Goal: Task Accomplishment & Management: Manage account settings

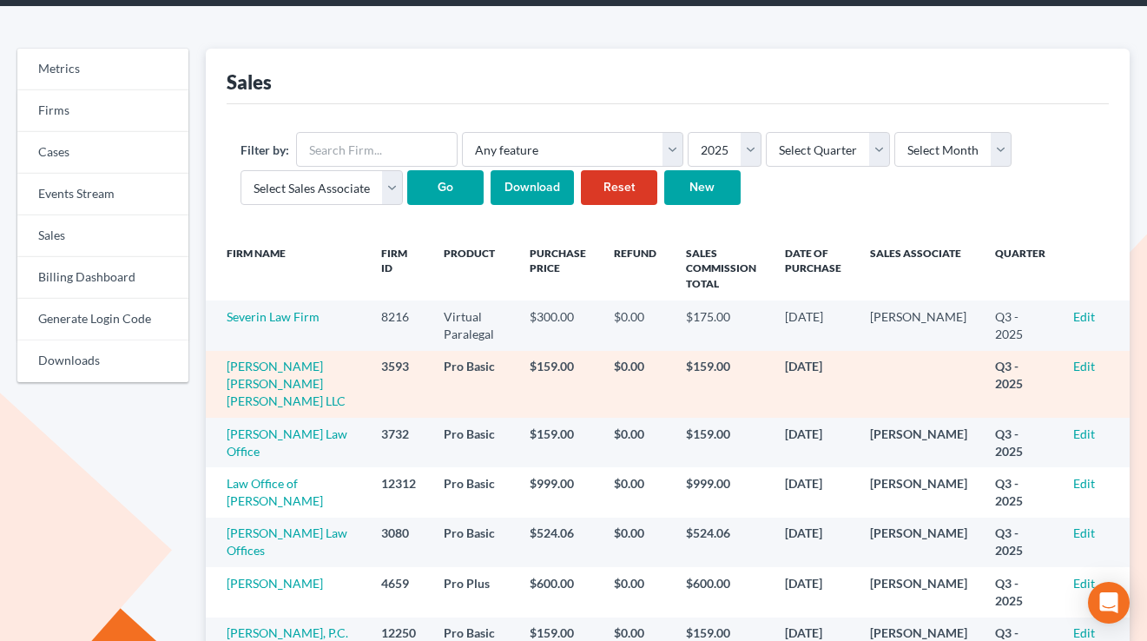
scroll to position [138, 0]
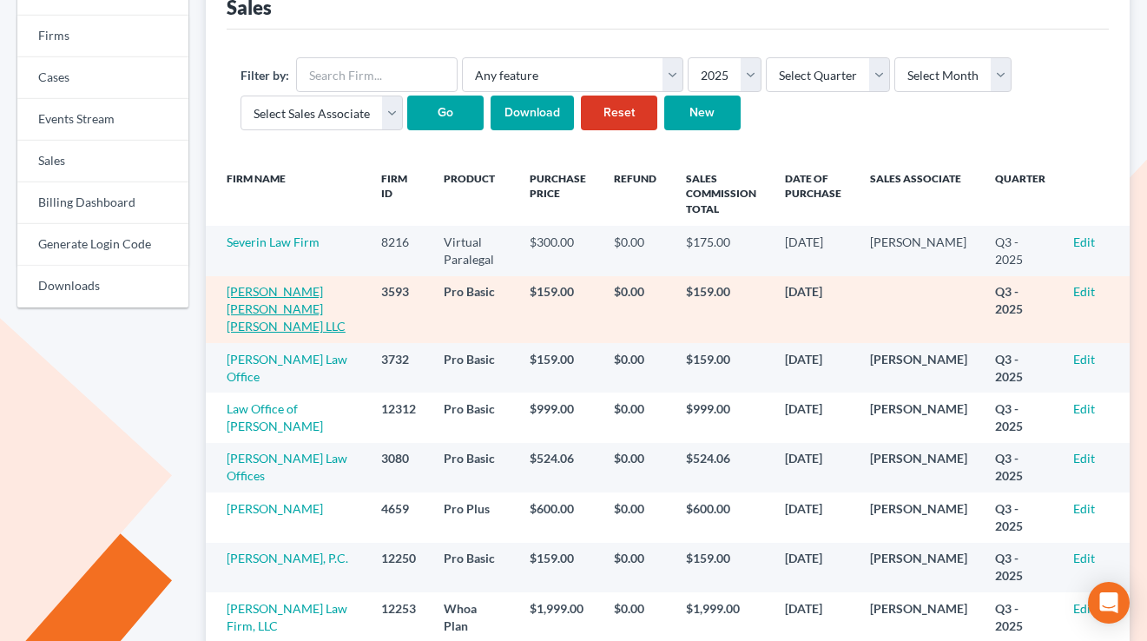
click at [253, 290] on link "[PERSON_NAME] [PERSON_NAME] [PERSON_NAME] LLC" at bounding box center [286, 308] width 119 height 49
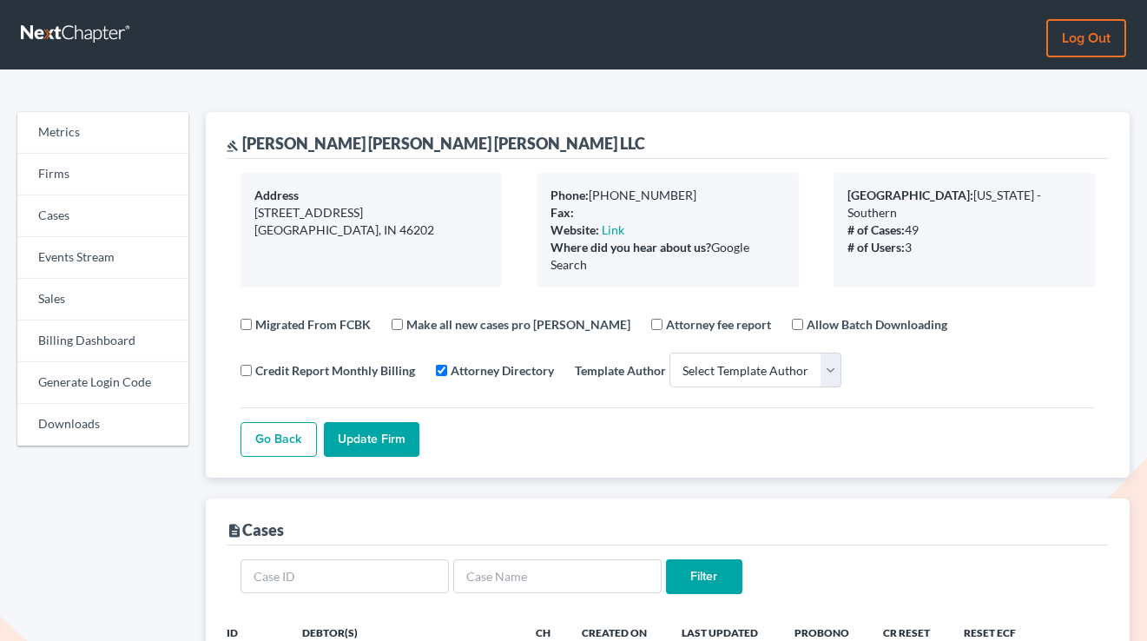
select select
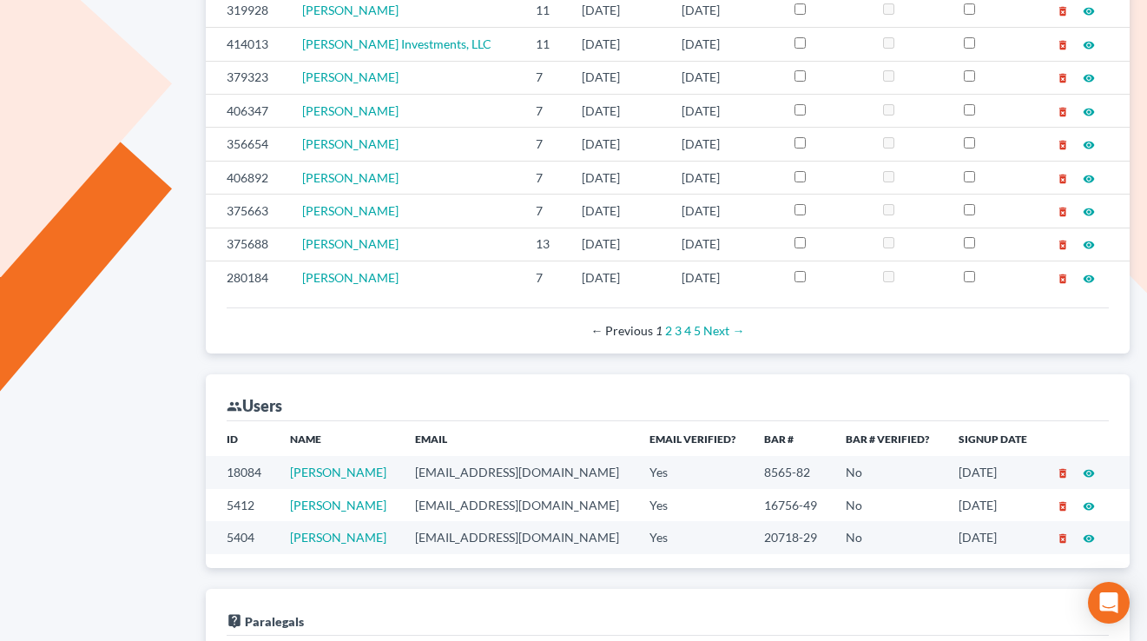
scroll to position [774, 0]
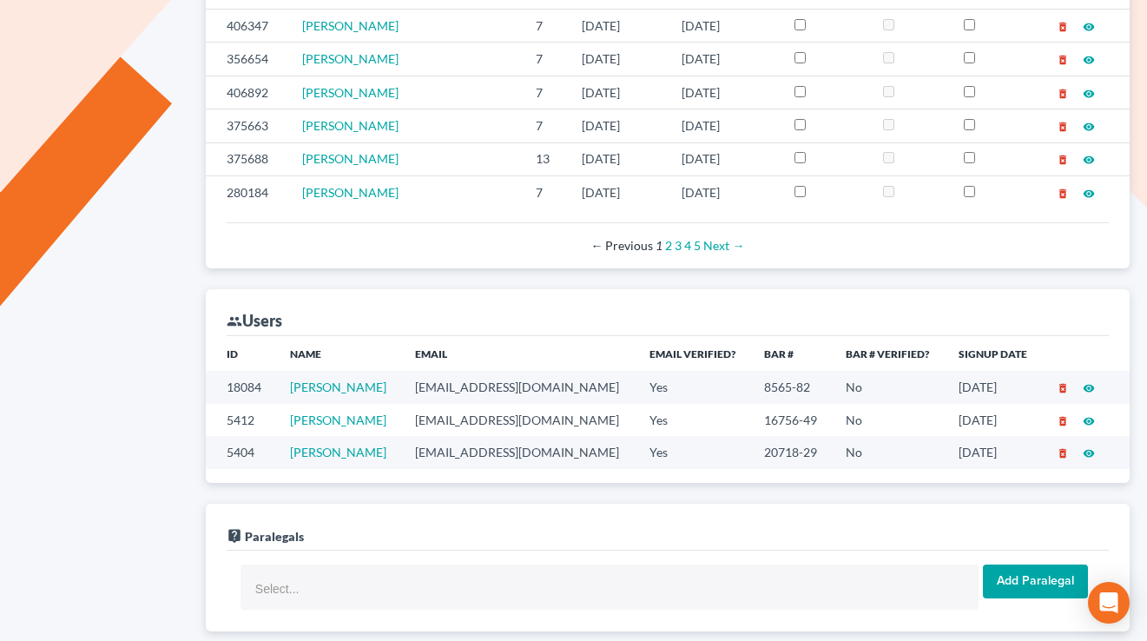
click at [511, 459] on td "akight@jhklegal.com" at bounding box center [518, 452] width 234 height 32
click at [511, 459] on td "[EMAIL_ADDRESS][DOMAIN_NAME]" at bounding box center [518, 452] width 234 height 32
copy td "[EMAIL_ADDRESS][DOMAIN_NAME]"
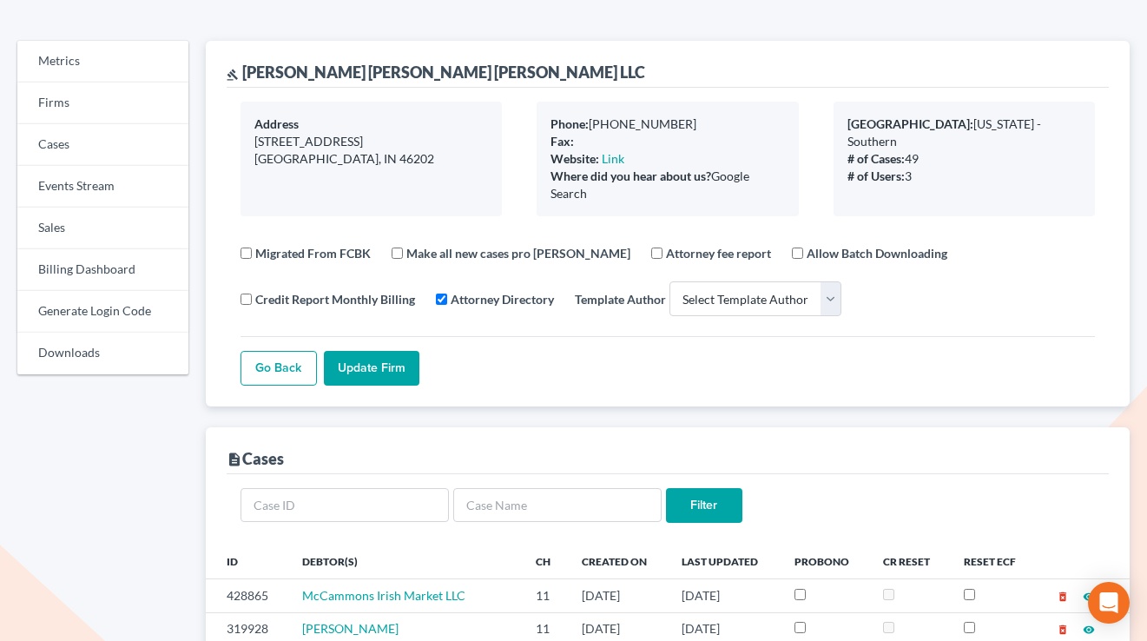
scroll to position [227, 0]
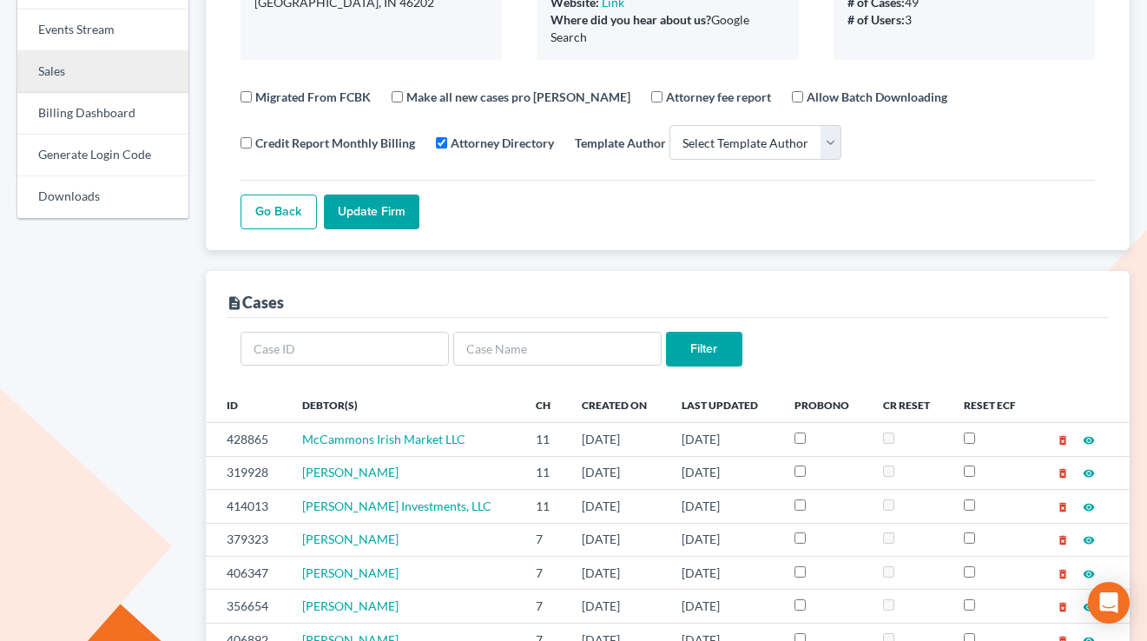
click at [63, 71] on link "Sales" at bounding box center [102, 72] width 171 height 42
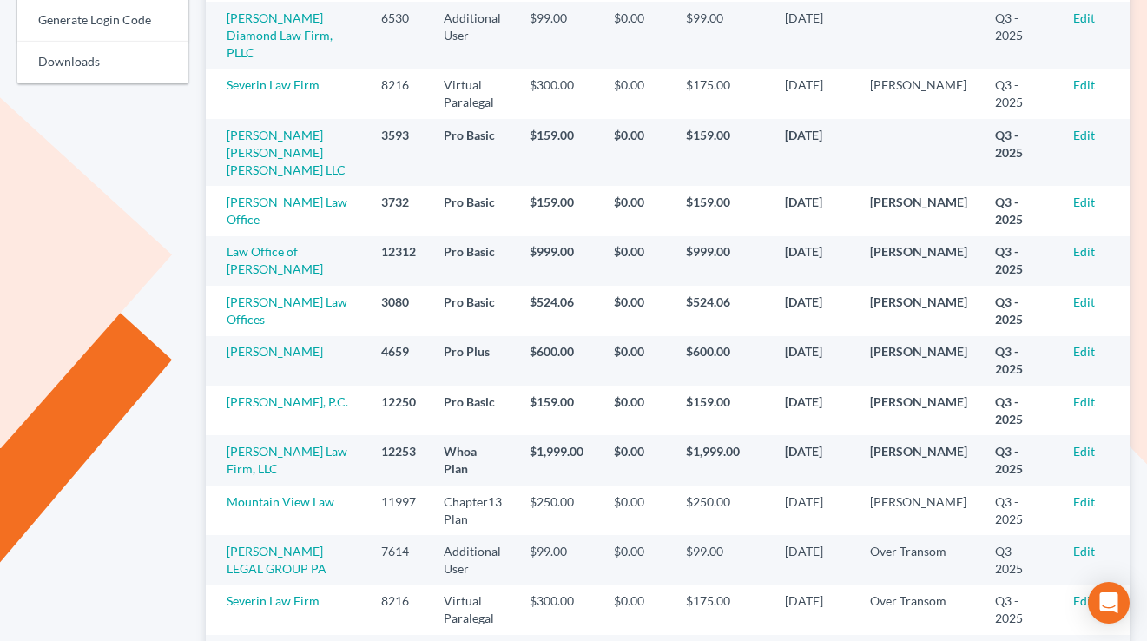
scroll to position [218, 0]
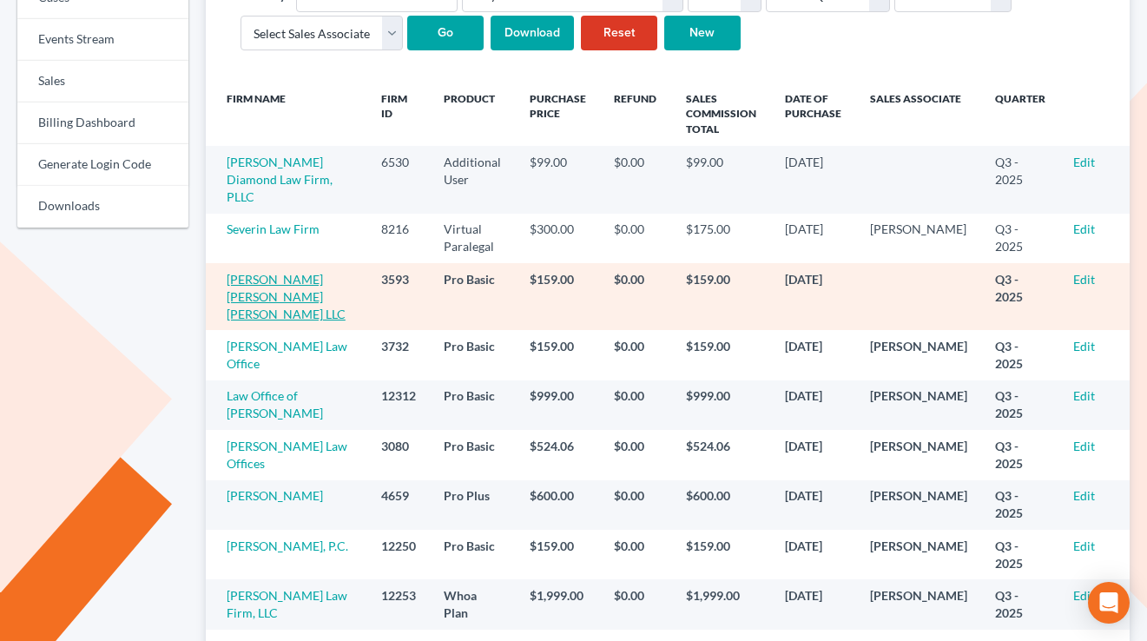
click at [263, 272] on link "[PERSON_NAME] [PERSON_NAME] [PERSON_NAME] LLC" at bounding box center [286, 296] width 119 height 49
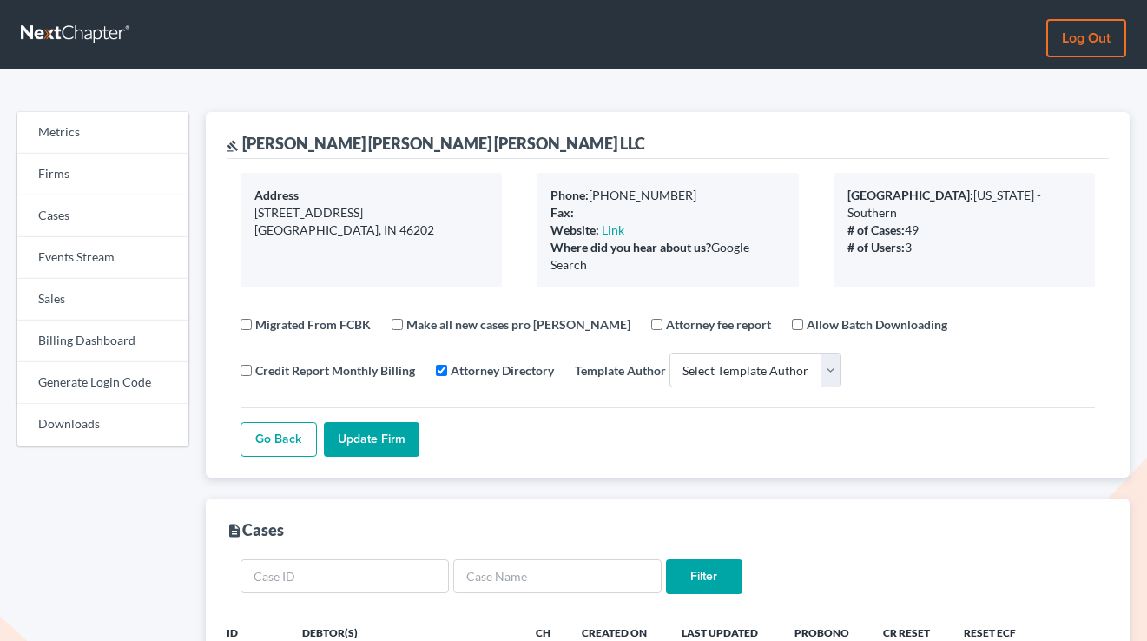
select select
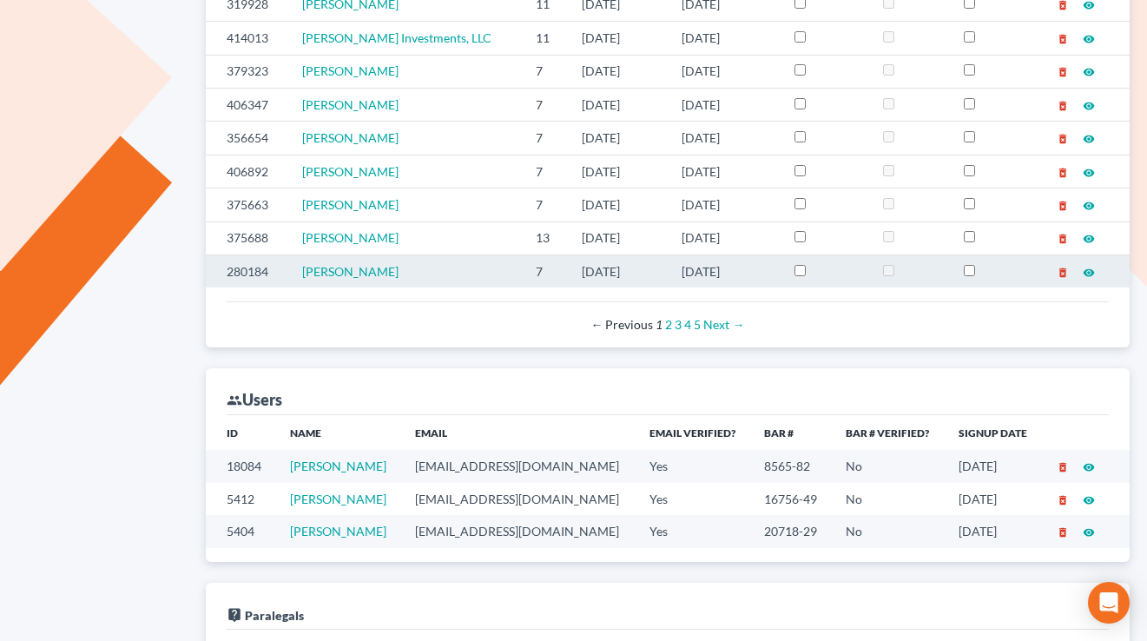
scroll to position [747, 0]
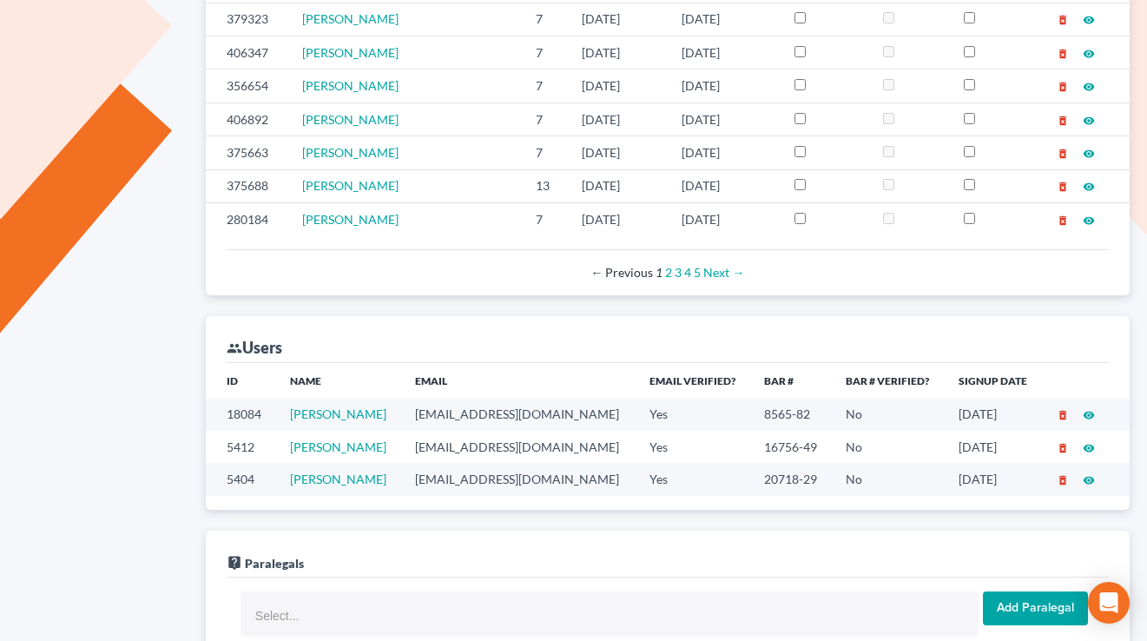
click at [510, 478] on td "akight@jhklegal.com" at bounding box center [518, 479] width 234 height 32
copy td "akight@jhklegal.com"
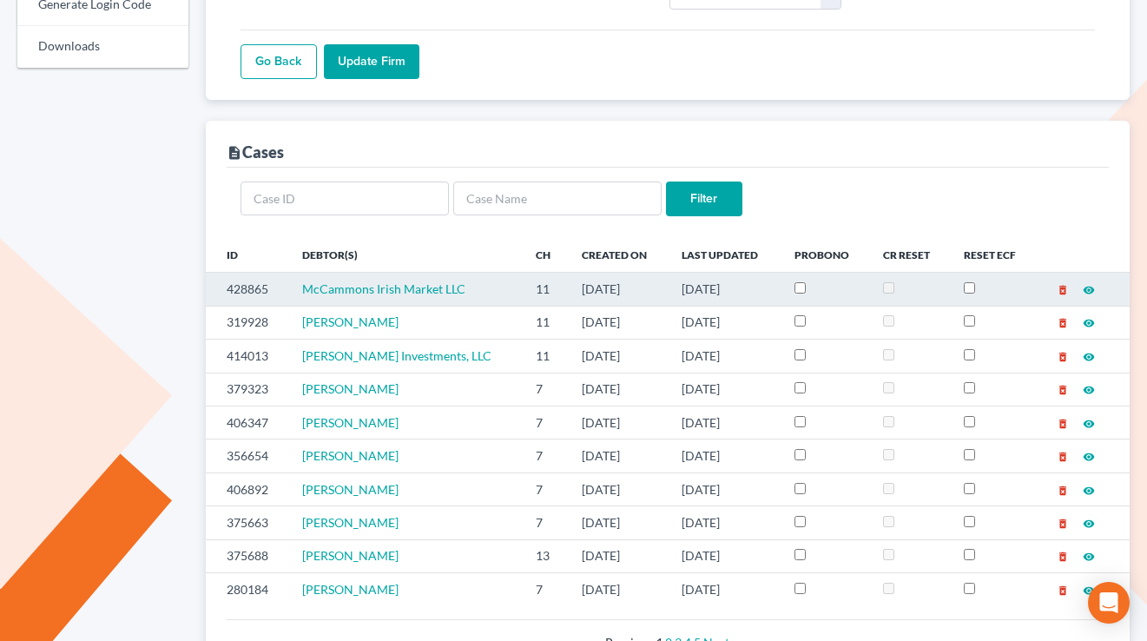
scroll to position [0, 0]
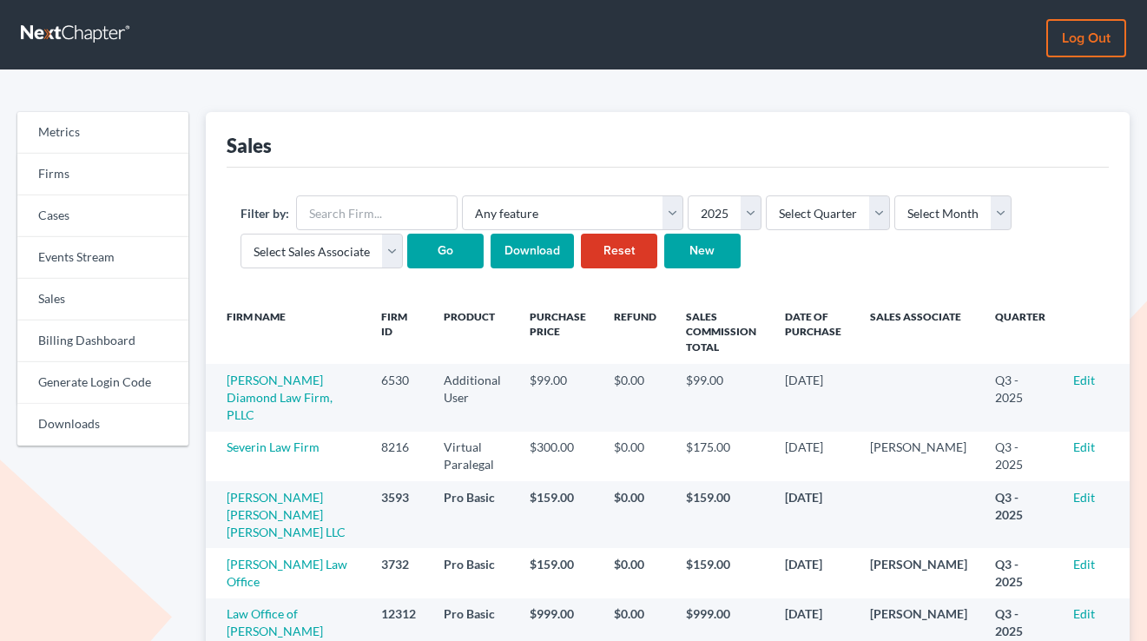
scroll to position [218, 0]
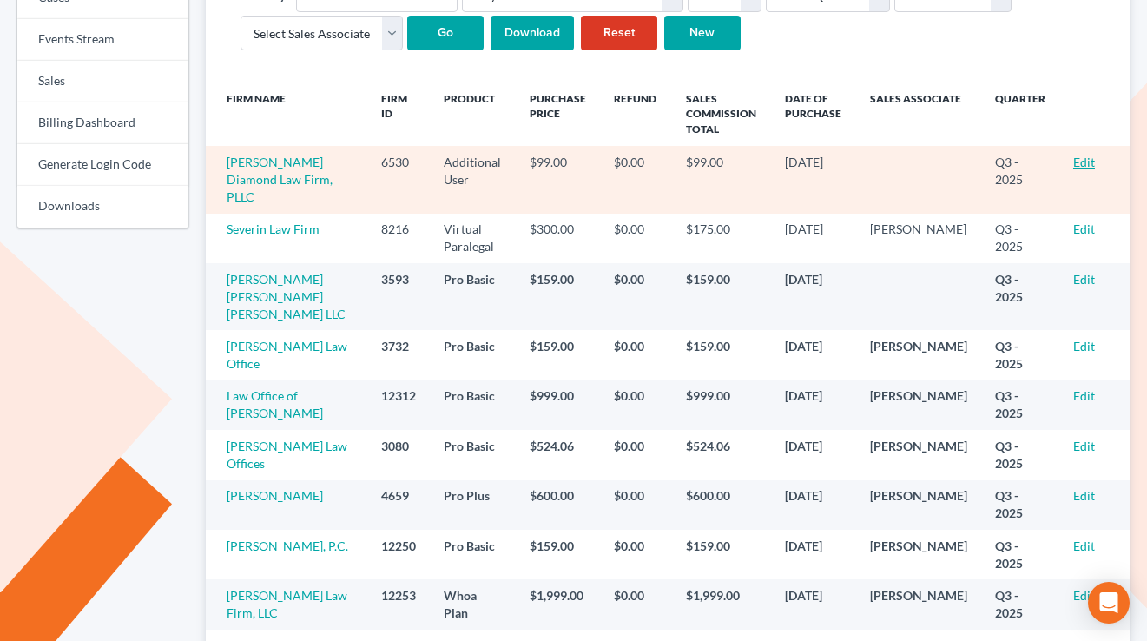
click at [1082, 161] on link "Edit" at bounding box center [1084, 162] width 22 height 15
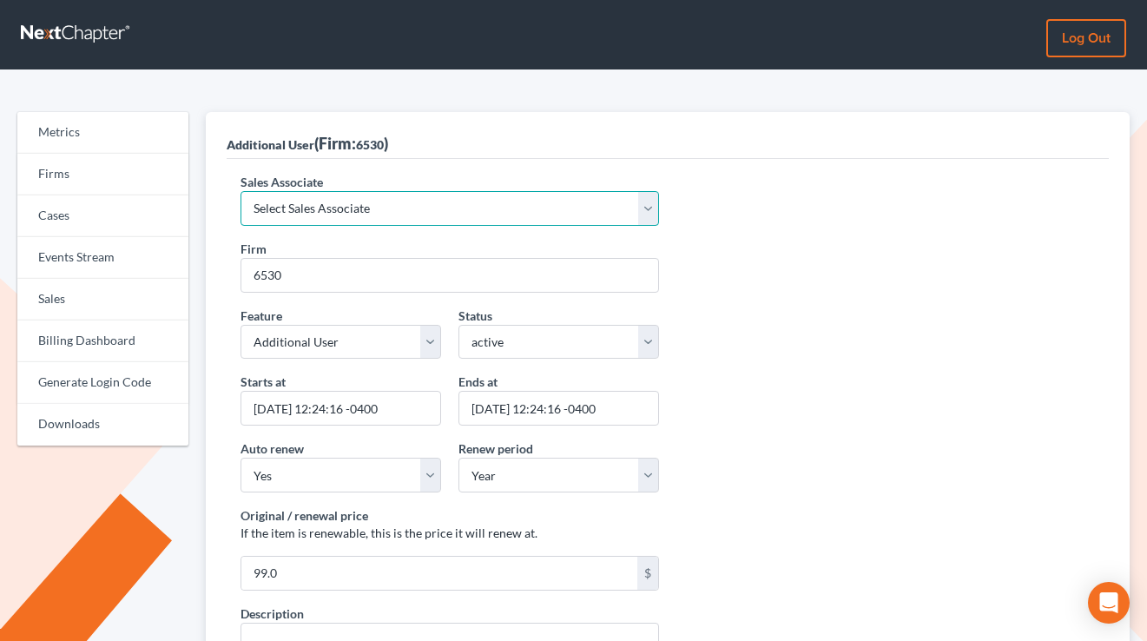
click at [465, 207] on select "Select Sales Associate Alex Seymour Over Transom Tim Shadoan" at bounding box center [449, 208] width 418 height 35
select select "10275"
click at [240, 191] on select "Select Sales Associate Alex Seymour Over Transom Tim Shadoan" at bounding box center [449, 208] width 418 height 35
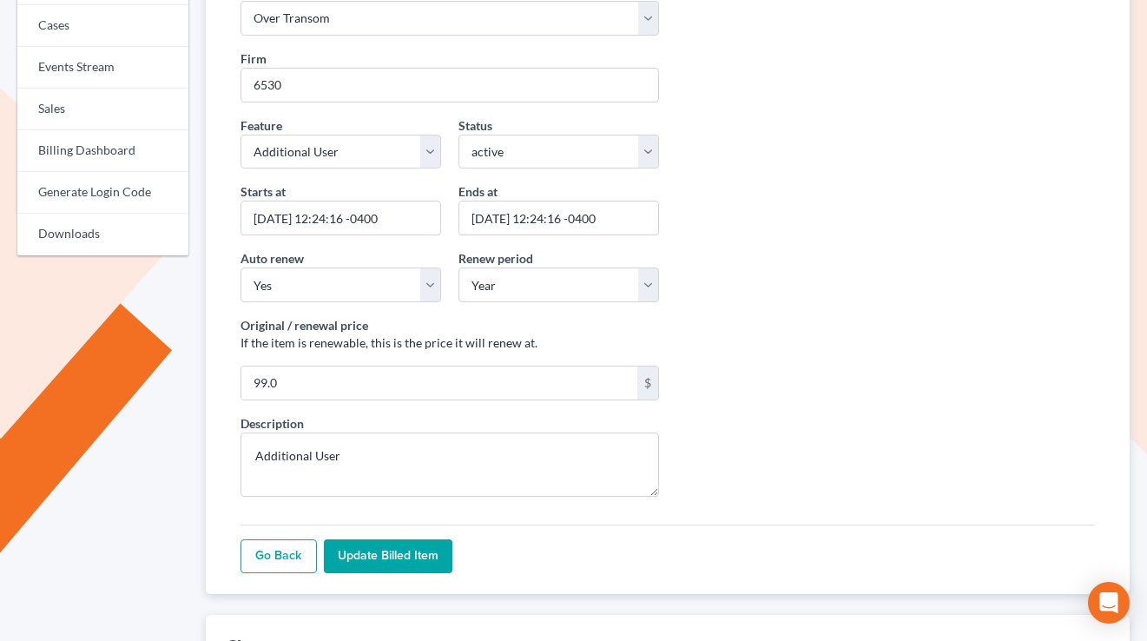
click at [416, 564] on input "Update Billed item" at bounding box center [388, 556] width 128 height 35
